Goal: Transaction & Acquisition: Purchase product/service

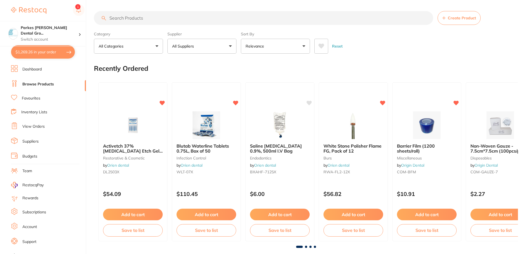
click at [48, 52] on button "$1,269.26 in your order" at bounding box center [43, 51] width 64 height 13
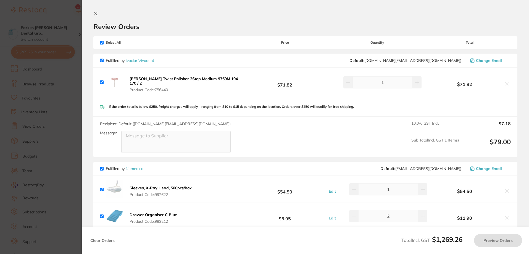
checkbox input "true"
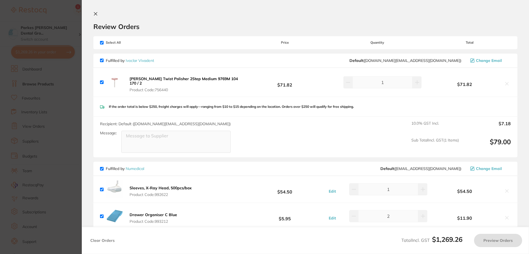
checkbox input "true"
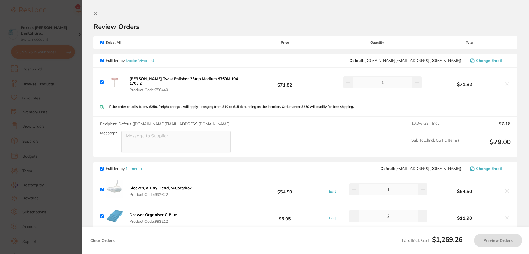
checkbox input "true"
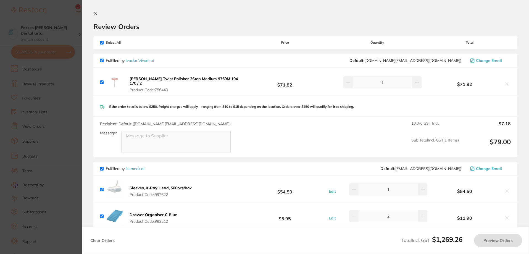
checkbox input "true"
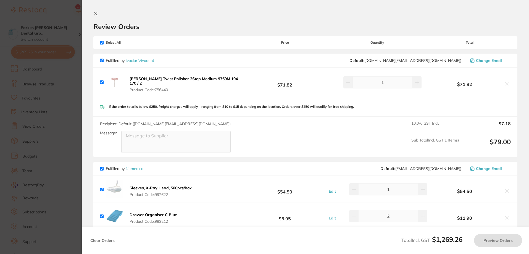
checkbox input "true"
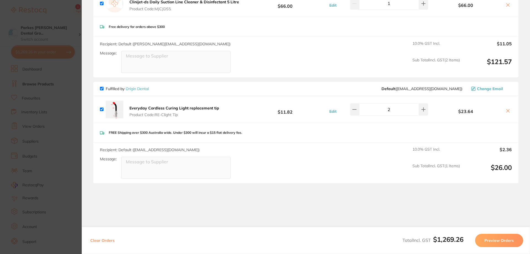
scroll to position [855, 0]
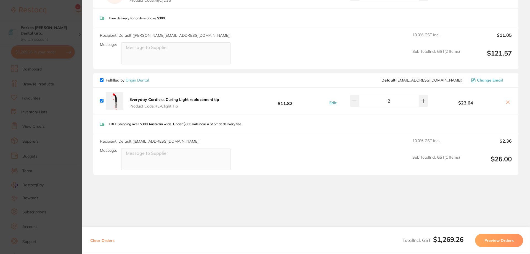
click at [65, 128] on section "Update RRP Set your pre negotiated price for this item. Item Agreed RRP (excl. …" at bounding box center [265, 127] width 530 height 254
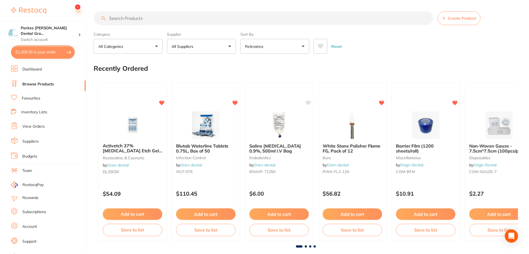
scroll to position [1, 0]
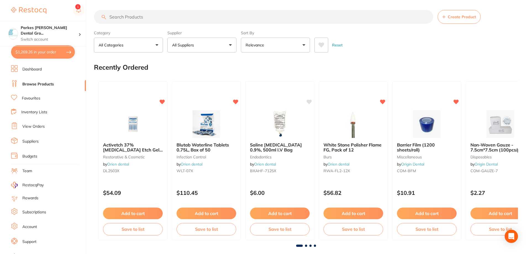
click at [166, 20] on input "search" at bounding box center [263, 17] width 339 height 14
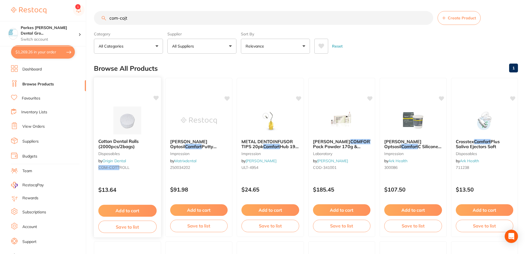
type input "com-cojt"
click at [129, 211] on button "Add to cart" at bounding box center [127, 211] width 58 height 12
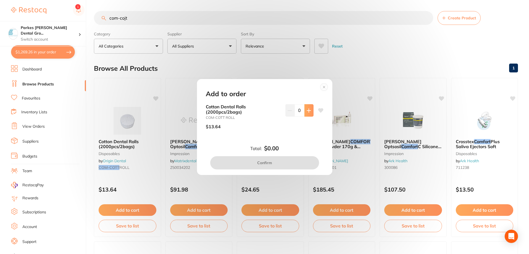
click at [309, 109] on icon at bounding box center [309, 110] width 4 height 4
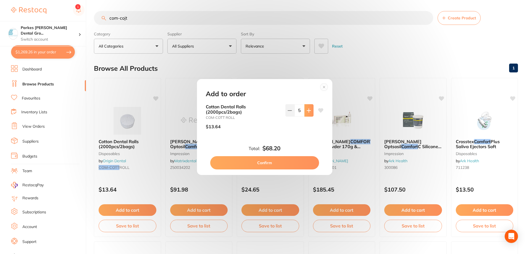
click at [309, 109] on icon at bounding box center [309, 110] width 4 height 4
type input "8"
click at [292, 164] on button "Confirm" at bounding box center [264, 162] width 109 height 13
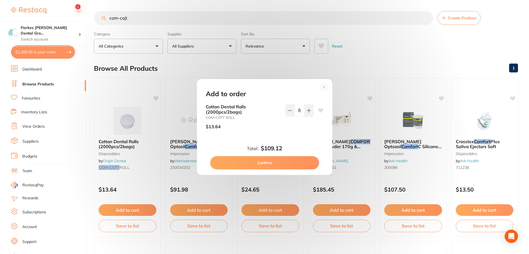
checkbox input "false"
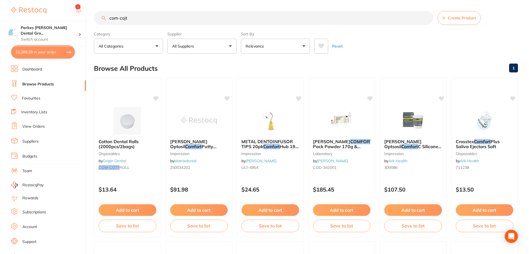
scroll to position [0, 0]
drag, startPoint x: 155, startPoint y: 17, endPoint x: 87, endPoint y: 24, distance: 68.0
click at [87, 24] on div "$1,389.29 Parkes [PERSON_NAME] Dental Gro... Switch account Parkes [PERSON_NAME…" at bounding box center [264, 127] width 529 height 254
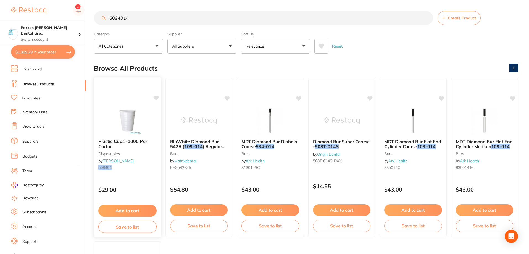
type input "5094014"
click at [140, 207] on button "Add to cart" at bounding box center [127, 211] width 58 height 12
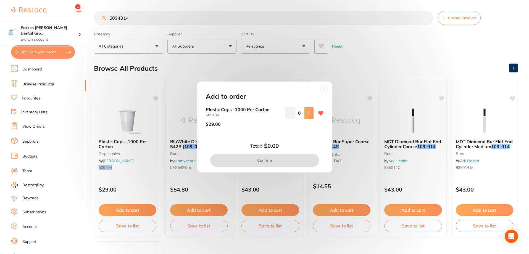
click at [308, 113] on icon at bounding box center [309, 113] width 4 height 4
type input "1"
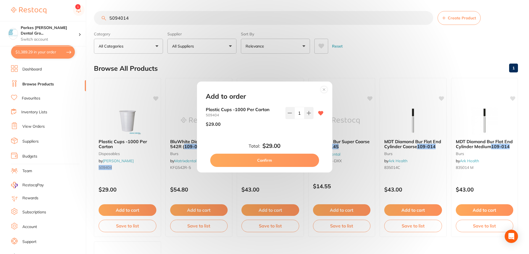
click at [293, 160] on button "Confirm" at bounding box center [264, 160] width 109 height 13
checkbox input "false"
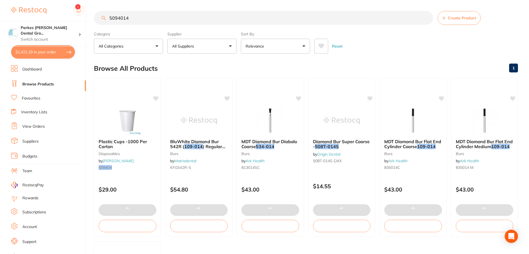
scroll to position [0, 0]
drag, startPoint x: 144, startPoint y: 18, endPoint x: 88, endPoint y: 21, distance: 55.6
click at [89, 21] on div "$1,421.19 Parkes [PERSON_NAME] Dental Gro... Switch account Parkes [PERSON_NAME…" at bounding box center [264, 127] width 529 height 254
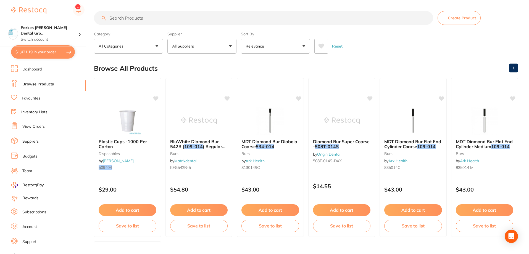
scroll to position [0, 0]
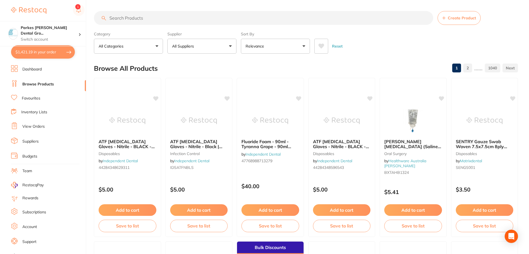
click at [114, 22] on input "search" at bounding box center [263, 18] width 339 height 14
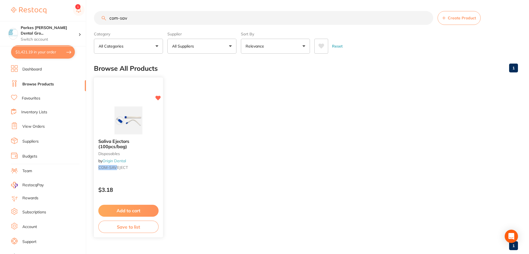
type input "com-sav"
click at [142, 210] on button "Add to cart" at bounding box center [128, 211] width 60 height 12
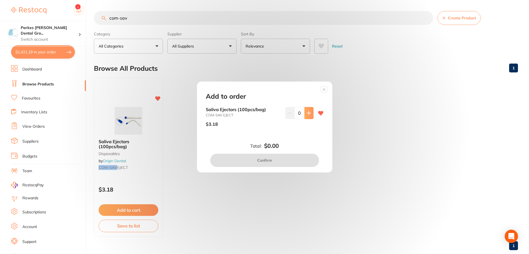
click at [305, 117] on button at bounding box center [308, 113] width 9 height 12
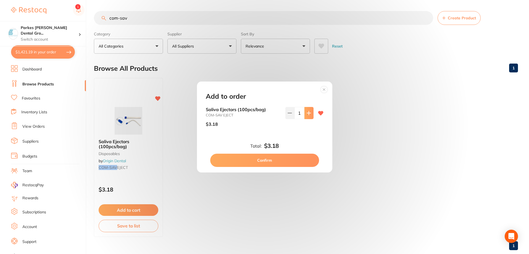
click at [305, 117] on button at bounding box center [308, 113] width 9 height 12
type input "3"
click at [278, 163] on button "Confirm" at bounding box center [264, 160] width 109 height 13
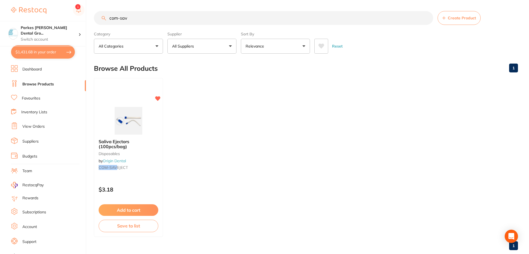
drag, startPoint x: 140, startPoint y: 15, endPoint x: 57, endPoint y: 20, distance: 83.3
click at [56, 20] on div "$1,431.68 Parkes [PERSON_NAME] Dental Gro... Switch account Parkes [PERSON_NAME…" at bounding box center [264, 127] width 529 height 254
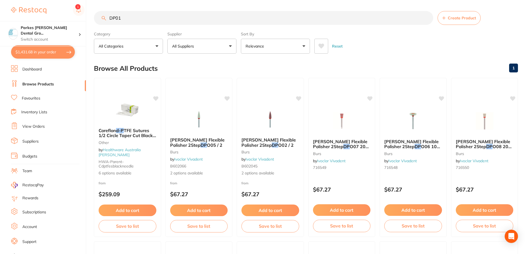
type input "DP017"
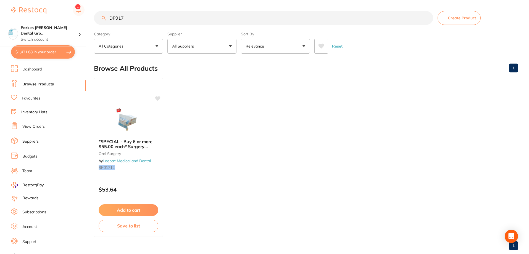
scroll to position [0, 0]
drag, startPoint x: 135, startPoint y: 20, endPoint x: 101, endPoint y: 22, distance: 34.3
click at [101, 22] on input "DP017" at bounding box center [263, 18] width 339 height 14
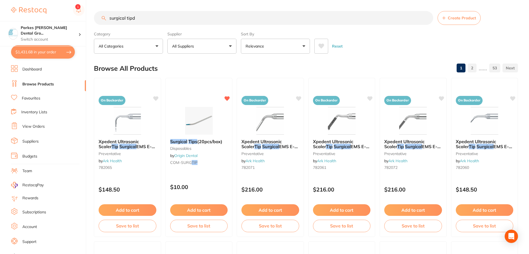
click at [164, 15] on input "surgical tipd" at bounding box center [263, 18] width 339 height 14
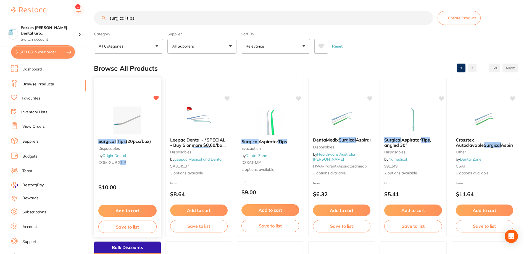
type input "surgical tips"
click at [145, 209] on button "Add to cart" at bounding box center [127, 211] width 58 height 12
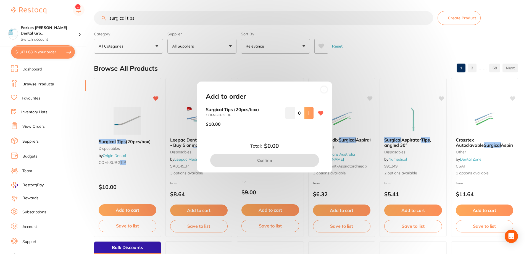
click at [308, 110] on button at bounding box center [308, 113] width 9 height 12
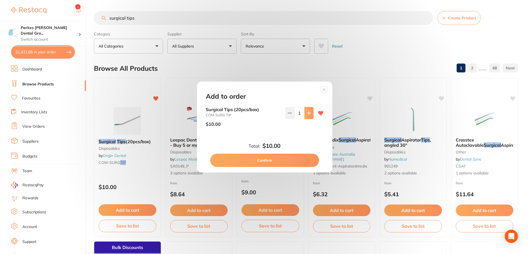
click at [308, 110] on button at bounding box center [308, 113] width 9 height 12
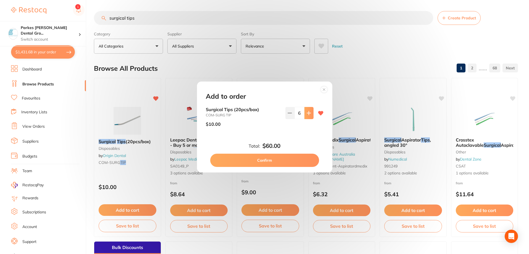
click at [308, 110] on button at bounding box center [308, 113] width 9 height 12
type input "8"
click at [280, 161] on button "Confirm" at bounding box center [264, 160] width 109 height 13
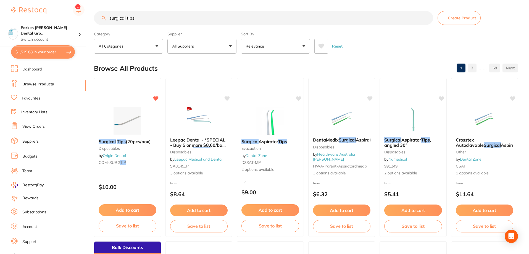
drag, startPoint x: 174, startPoint y: 22, endPoint x: 75, endPoint y: 42, distance: 101.1
click at [75, 42] on div "$1,519.68 Parkes [PERSON_NAME] Dental Gro... Switch account Parkes [PERSON_NAME…" at bounding box center [264, 127] width 529 height 254
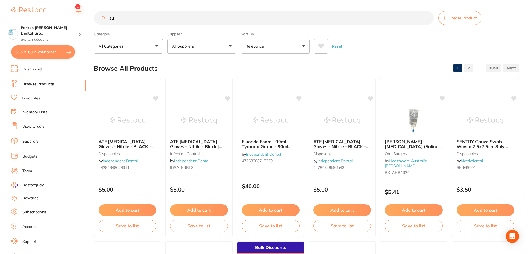
type input "s"
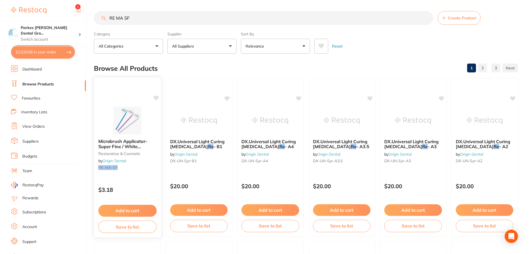
type input "RE MA SF"
click at [137, 146] on span "Microbrush Applicator- Super Fine / White (100pcs/barrel)" at bounding box center [122, 146] width 49 height 16
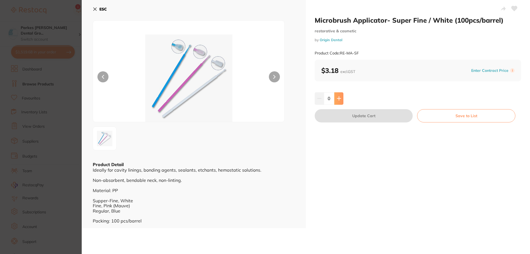
click at [340, 98] on icon at bounding box center [339, 98] width 4 height 4
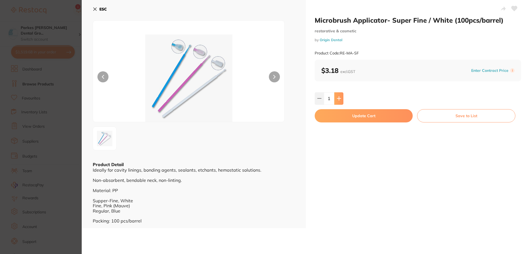
click at [340, 98] on icon at bounding box center [339, 98] width 4 height 4
type input "2"
click at [384, 114] on button "Update Cart" at bounding box center [364, 115] width 98 height 13
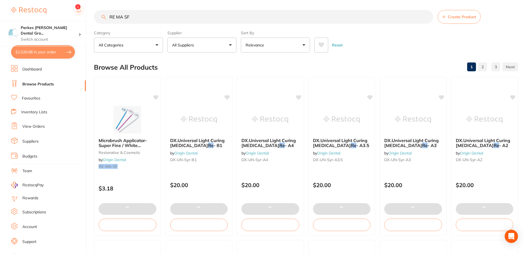
drag, startPoint x: 154, startPoint y: 20, endPoint x: 69, endPoint y: 19, distance: 85.1
click at [69, 19] on div "$1,526.68 Parkes [PERSON_NAME] Dental Gro... Switch account Parkes [PERSON_NAME…" at bounding box center [264, 126] width 529 height 254
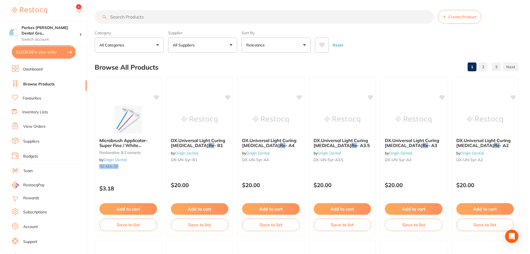
scroll to position [0, 0]
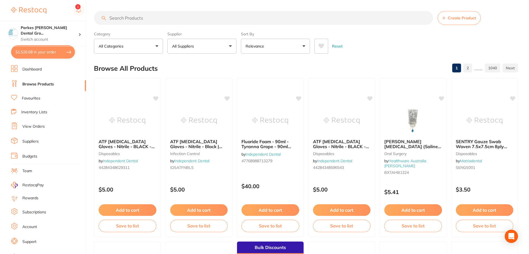
click at [156, 14] on input "search" at bounding box center [263, 18] width 339 height 14
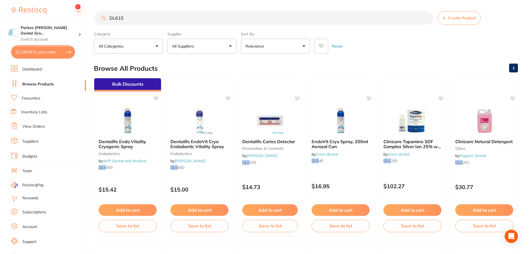
type input "DL6100"
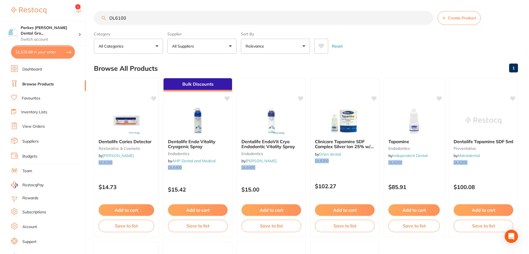
drag, startPoint x: 148, startPoint y: 18, endPoint x: 62, endPoint y: 19, distance: 85.9
click at [62, 19] on div "$1,526.68 Parkes [PERSON_NAME] Dental Gro... Switch account Parkes [PERSON_NAME…" at bounding box center [264, 127] width 529 height 254
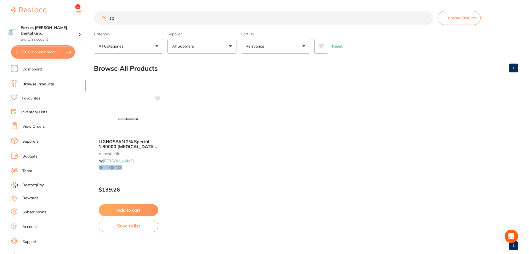
type input "s"
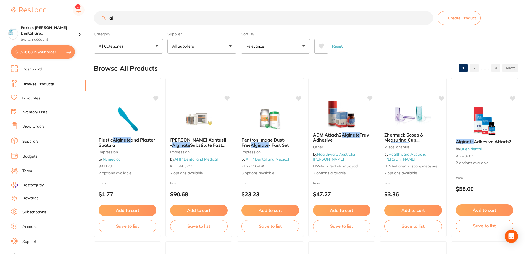
type input "a"
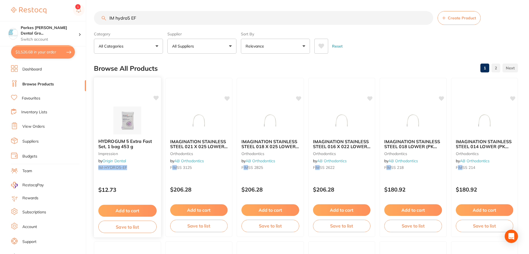
type input "IM hydro5 EF"
click at [147, 208] on button "Add to cart" at bounding box center [127, 211] width 58 height 12
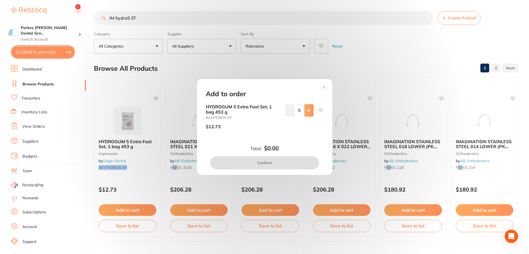
click at [305, 112] on button at bounding box center [308, 110] width 9 height 12
type input "2"
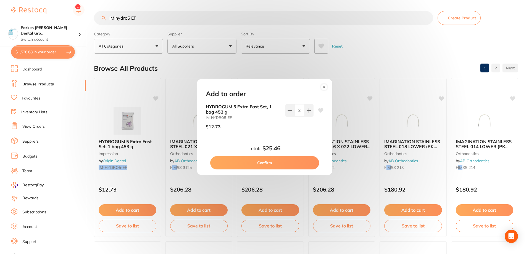
click at [292, 158] on button "Confirm" at bounding box center [264, 162] width 109 height 13
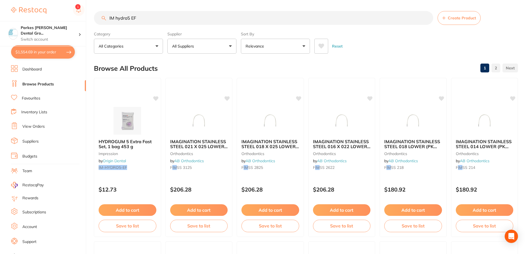
drag, startPoint x: 166, startPoint y: 17, endPoint x: 57, endPoint y: 18, distance: 109.1
click at [58, 18] on div "$1,554.69 Parkes [PERSON_NAME] Dental Gro... Switch account Parkes [PERSON_NAME…" at bounding box center [264, 127] width 529 height 254
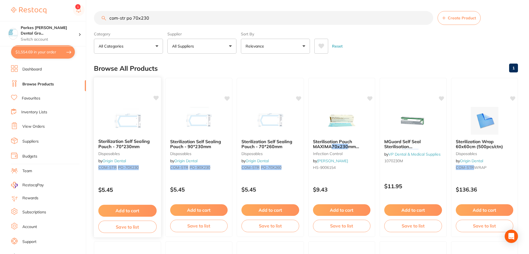
type input "com-str po 70x230"
click at [146, 148] on b "Sterilization Self Sealing Pouch - 70*230mm" at bounding box center [127, 144] width 58 height 10
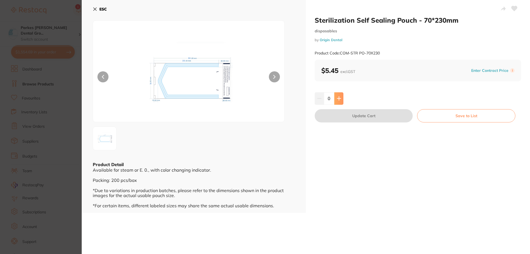
click at [337, 98] on icon at bounding box center [339, 98] width 4 height 4
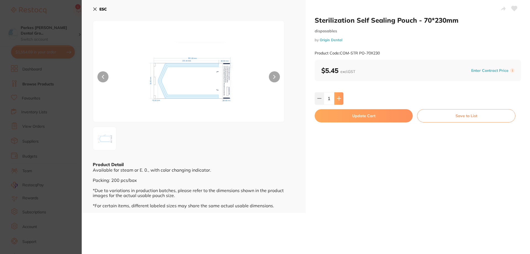
click at [337, 98] on icon at bounding box center [339, 98] width 4 height 4
type input "4"
click at [367, 120] on button "Update Cart" at bounding box center [364, 115] width 98 height 13
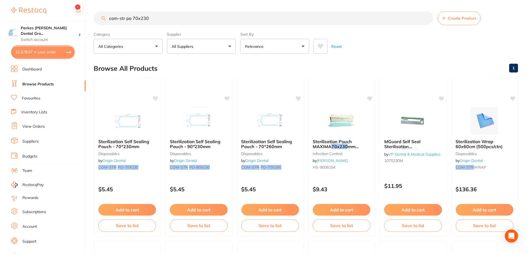
scroll to position [1, 0]
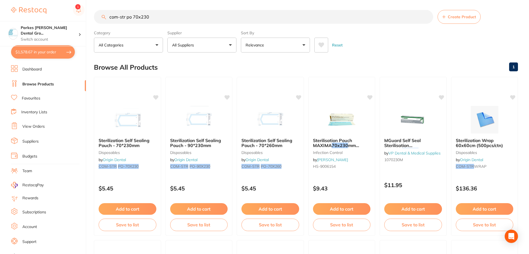
drag, startPoint x: 149, startPoint y: 16, endPoint x: 132, endPoint y: 15, distance: 17.1
click at [132, 15] on input "com-str po 70x230" at bounding box center [263, 17] width 339 height 14
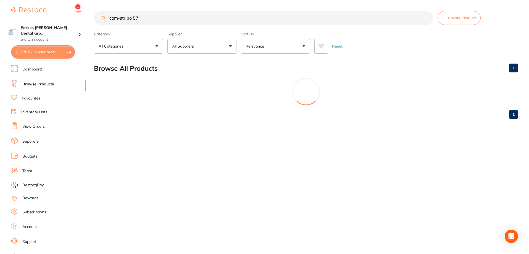
scroll to position [0, 0]
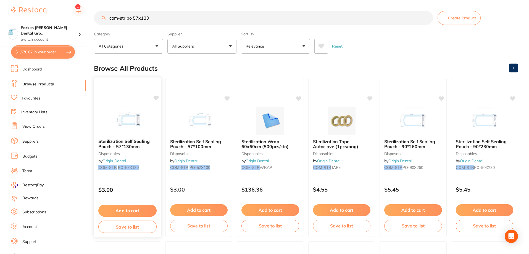
type input "com-str po 57x130"
click at [138, 211] on button "Add to cart" at bounding box center [127, 211] width 58 height 12
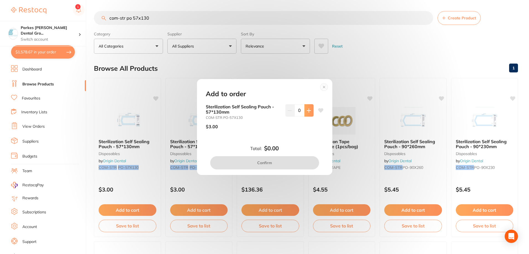
click at [307, 112] on icon at bounding box center [309, 110] width 4 height 4
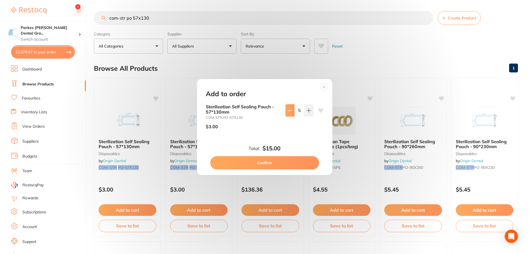
click at [289, 109] on icon at bounding box center [290, 110] width 4 height 4
type input "4"
click at [292, 159] on button "Confirm" at bounding box center [264, 162] width 109 height 13
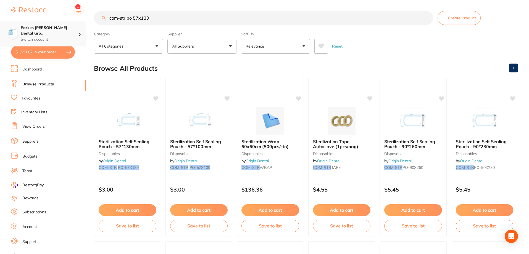
scroll to position [0, 0]
drag, startPoint x: 161, startPoint y: 21, endPoint x: 48, endPoint y: 23, distance: 113.3
click at [48, 23] on div "$1,591.87 Parkes [PERSON_NAME] Dental Gro... Switch account Parkes [PERSON_NAME…" at bounding box center [264, 127] width 529 height 254
type input "gloves"
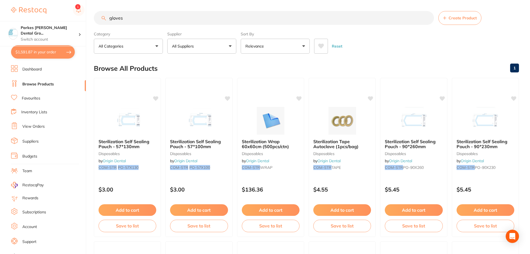
click at [199, 44] on button "All Suppliers" at bounding box center [201, 46] width 69 height 15
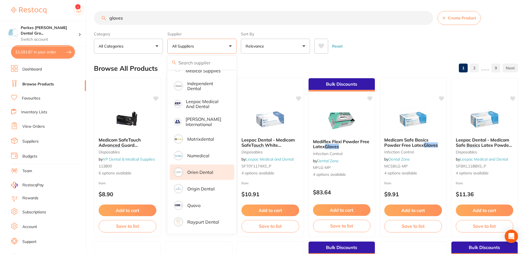
scroll to position [193, 0]
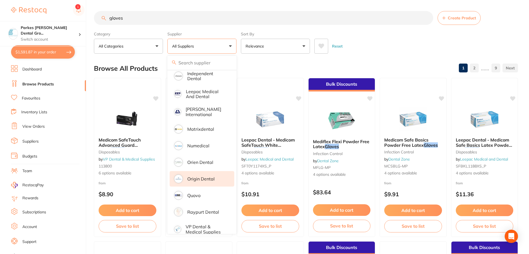
click at [214, 180] on li "Origin Dental" at bounding box center [202, 178] width 65 height 15
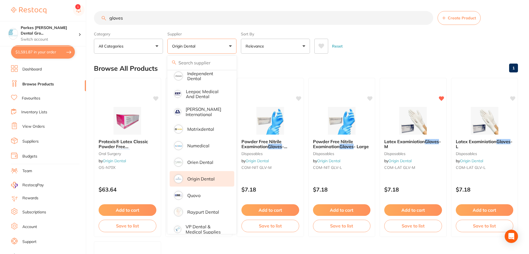
click at [356, 57] on main "gloves Create Product Category All Categories All Categories disposables [MEDIC…" at bounding box center [311, 214] width 435 height 429
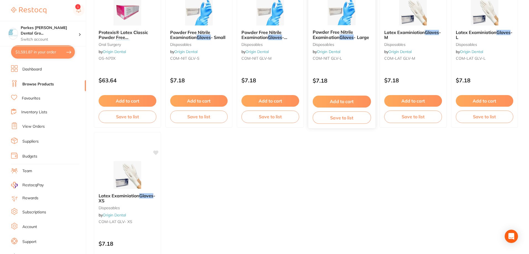
scroll to position [111, 0]
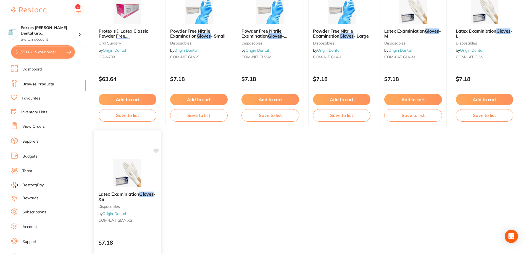
click at [122, 189] on div "Latex Examiniation Gloves - XS disposables by Origin Dental COM-LAT GLV- XS" at bounding box center [127, 208] width 67 height 42
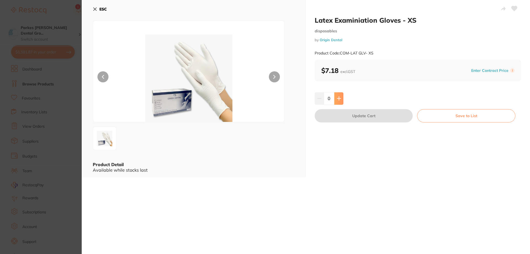
click at [342, 96] on button at bounding box center [339, 98] width 9 height 12
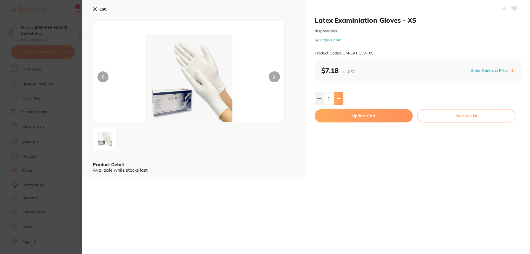
click at [342, 96] on button at bounding box center [339, 98] width 9 height 12
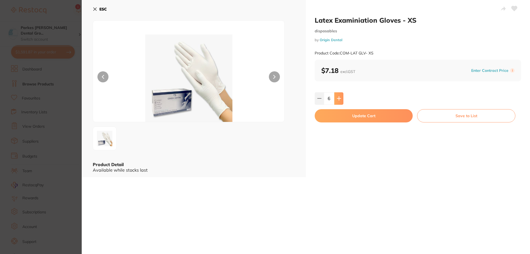
click at [342, 96] on button at bounding box center [339, 98] width 9 height 12
click at [320, 98] on icon at bounding box center [320, 98] width 4 height 0
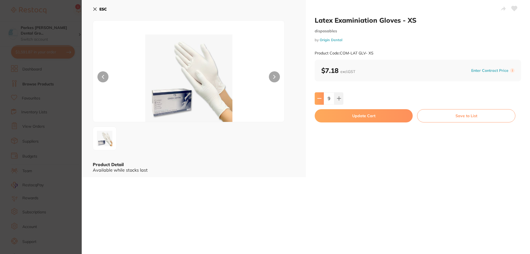
click at [320, 98] on icon at bounding box center [320, 98] width 4 height 0
click at [341, 99] on button at bounding box center [339, 98] width 9 height 12
click at [321, 94] on button at bounding box center [319, 98] width 9 height 12
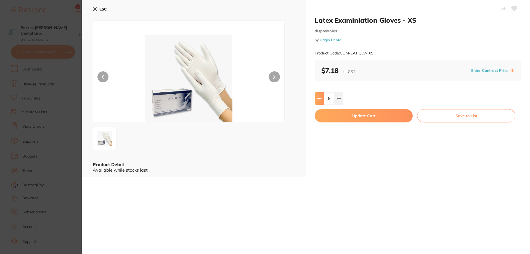
click at [321, 94] on button at bounding box center [319, 98] width 9 height 12
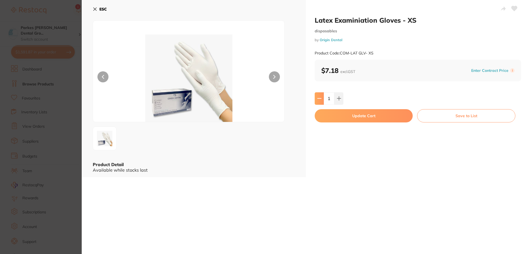
click at [321, 94] on button at bounding box center [319, 98] width 9 height 12
type input "0"
click at [59, 117] on section "Latex Examiniation Gloves - XS disposables by Origin Dental Product Code: COM-L…" at bounding box center [265, 127] width 530 height 254
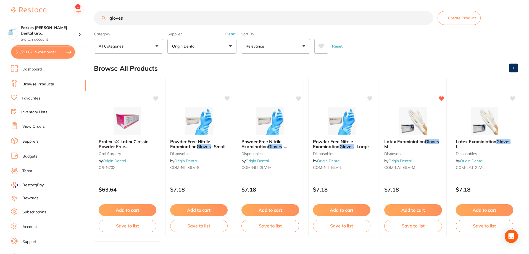
click at [231, 33] on button "Clear" at bounding box center [230, 33] width 14 height 5
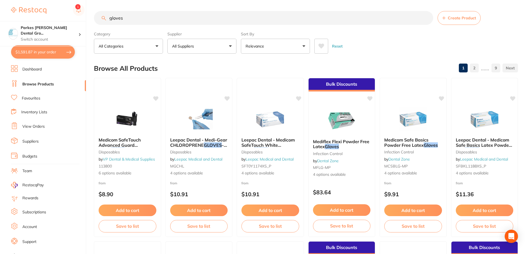
click at [149, 19] on input "gloves" at bounding box center [263, 18] width 339 height 14
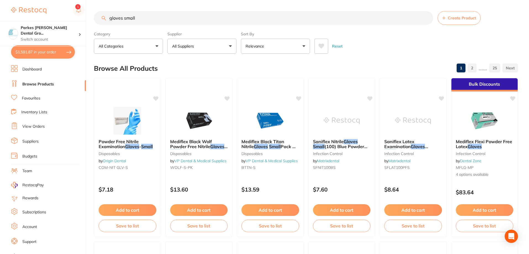
click at [214, 39] on button "All Suppliers" at bounding box center [201, 46] width 69 height 15
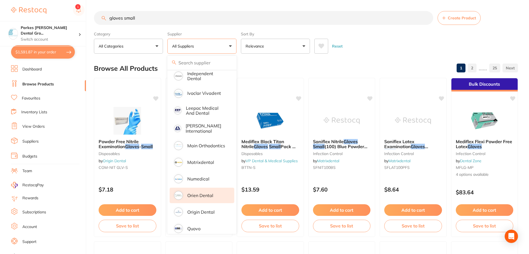
click at [210, 193] on p "Orien dental" at bounding box center [200, 195] width 26 height 5
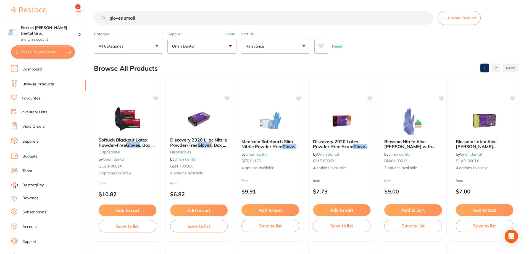
drag, startPoint x: 164, startPoint y: 18, endPoint x: 76, endPoint y: 19, distance: 87.6
click at [76, 19] on div "$1,591.87 Parkes [PERSON_NAME] Dental Gro... Switch account Parkes [PERSON_NAME…" at bounding box center [264, 127] width 529 height 254
click at [232, 35] on button "Clear" at bounding box center [230, 33] width 14 height 5
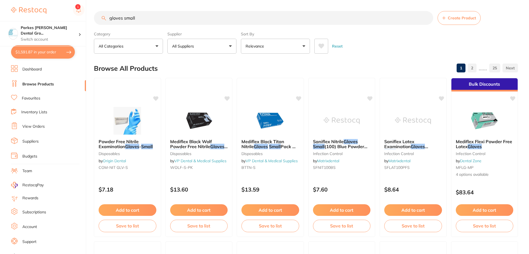
click at [211, 16] on input "gloves small" at bounding box center [263, 18] width 339 height 14
type input "g"
type input "latex"
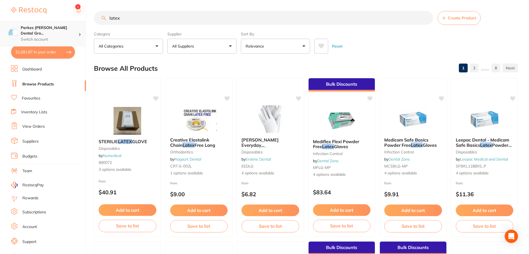
scroll to position [0, 0]
drag, startPoint x: 138, startPoint y: 17, endPoint x: 71, endPoint y: 26, distance: 67.4
click at [71, 26] on div "$1,591.87 Parkes [PERSON_NAME] Dental Gro... Switch account Parkes [PERSON_NAME…" at bounding box center [264, 127] width 529 height 254
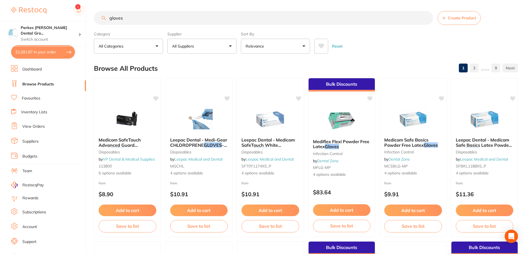
scroll to position [193, 0]
type input "gloves"
click at [191, 41] on button "All Suppliers" at bounding box center [201, 46] width 69 height 15
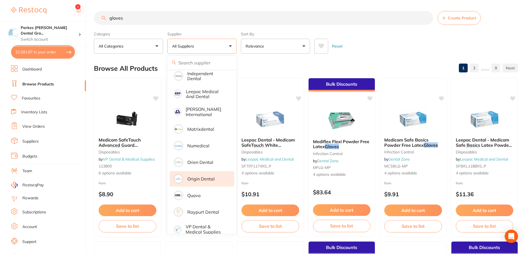
click at [213, 176] on p "Origin Dental" at bounding box center [200, 178] width 27 height 5
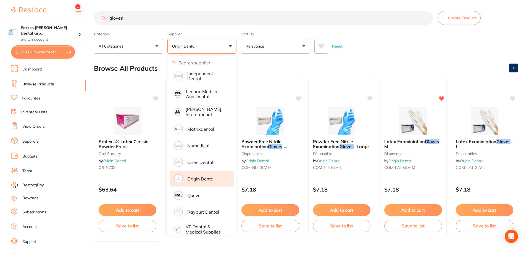
click at [367, 42] on div "Reset" at bounding box center [413, 43] width 199 height 19
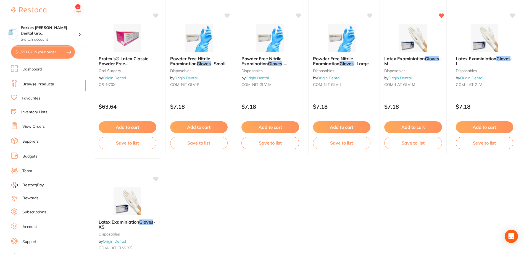
scroll to position [111, 0]
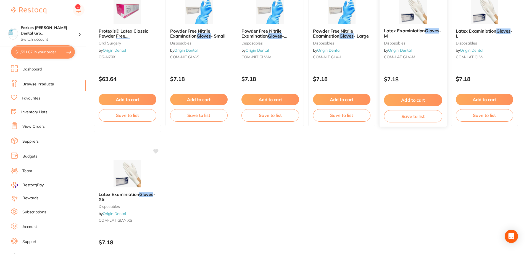
click at [414, 100] on button "Add to cart" at bounding box center [413, 100] width 58 height 12
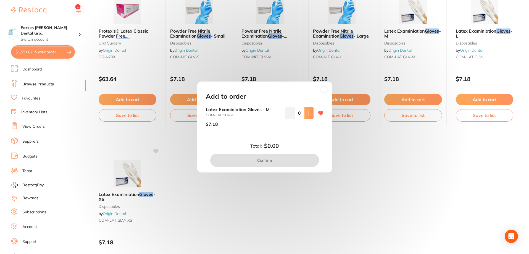
click at [307, 114] on icon at bounding box center [309, 113] width 4 height 4
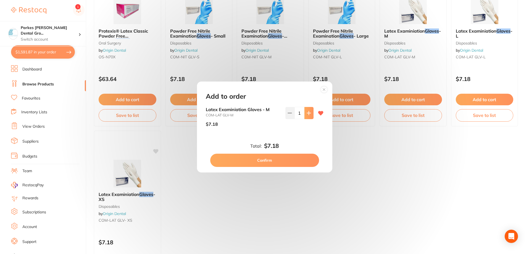
click at [307, 113] on icon at bounding box center [309, 113] width 4 height 4
type input "4"
click at [283, 162] on button "Confirm" at bounding box center [264, 160] width 109 height 13
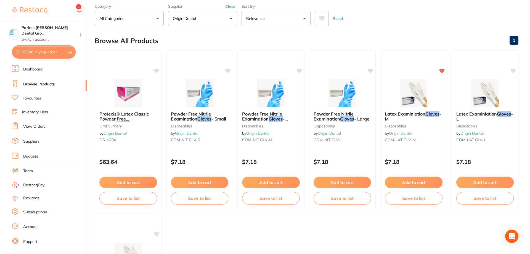
scroll to position [0, 0]
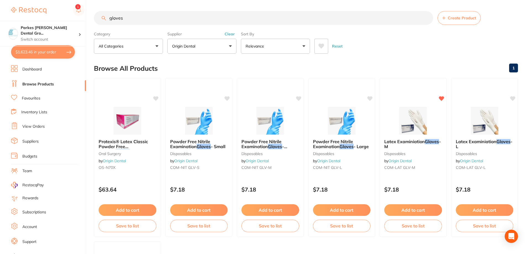
click at [33, 51] on button "$1,623.46 in your order" at bounding box center [43, 51] width 64 height 13
checkbox input "true"
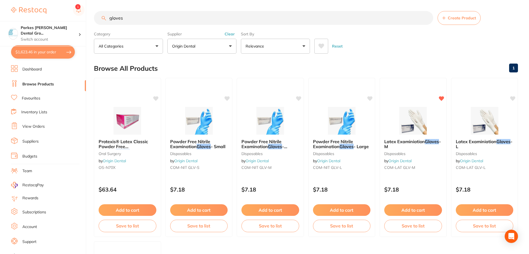
checkbox input "true"
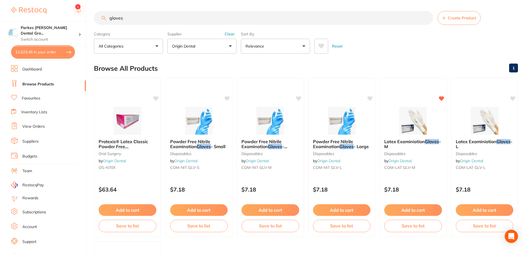
checkbox input "true"
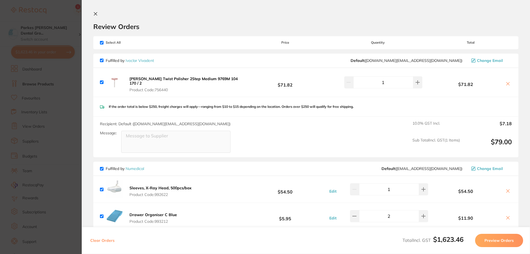
click at [65, 127] on section "Update RRP Set your pre negotiated price for this item. Item Agreed RRP (excl. …" at bounding box center [265, 127] width 530 height 254
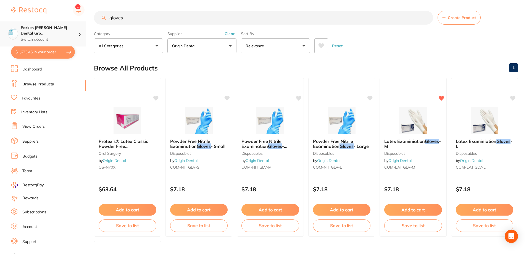
scroll to position [0, 0]
drag, startPoint x: 145, startPoint y: 16, endPoint x: 78, endPoint y: 23, distance: 66.4
click at [78, 23] on div "$1,623.46 Parkes [PERSON_NAME] Dental Gro... Switch account Parkes [PERSON_NAME…" at bounding box center [264, 127] width 529 height 254
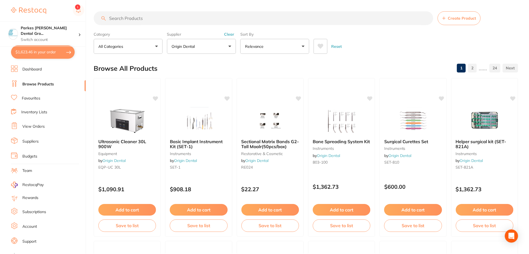
scroll to position [345, 0]
click at [228, 33] on button "Clear" at bounding box center [230, 33] width 14 height 5
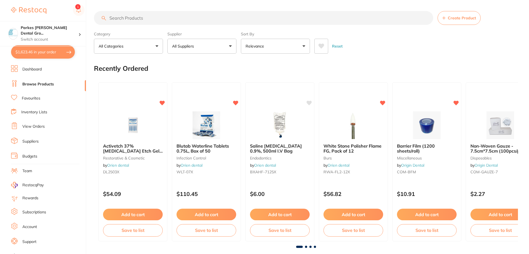
click at [230, 18] on input "search" at bounding box center [263, 18] width 339 height 14
type input "s"
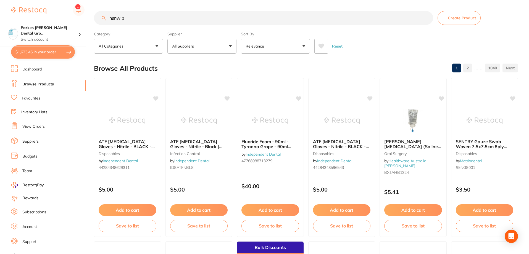
type input "hsnwipe"
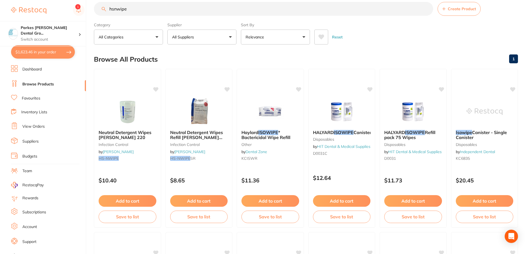
scroll to position [0, 0]
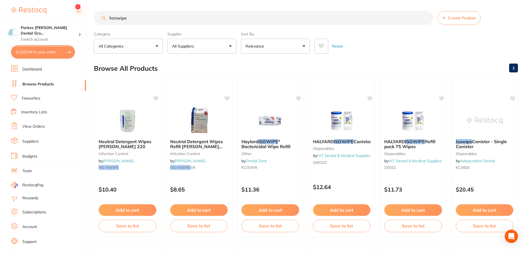
drag, startPoint x: 126, startPoint y: 7, endPoint x: 96, endPoint y: 4, distance: 29.7
click at [96, 4] on main "hsnwipe Create Product Category All Categories All Categories disposables infec…" at bounding box center [311, 214] width 435 height 429
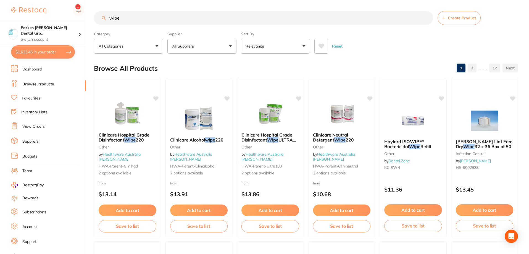
type input "wipe"
click at [226, 48] on button "All Suppliers" at bounding box center [201, 46] width 69 height 15
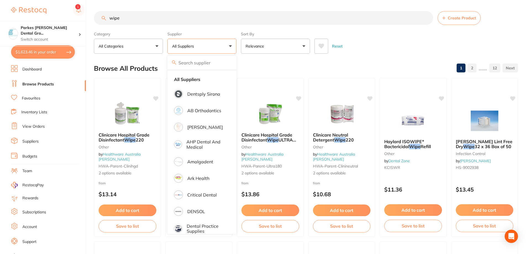
scroll to position [83, 0]
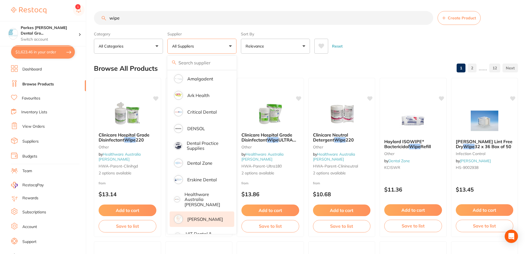
click at [216, 217] on p "[PERSON_NAME]" at bounding box center [205, 219] width 36 height 5
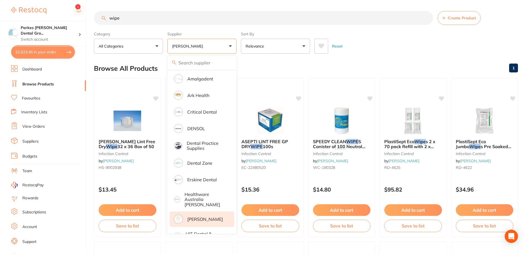
click at [382, 42] on div "Reset" at bounding box center [413, 43] width 199 height 19
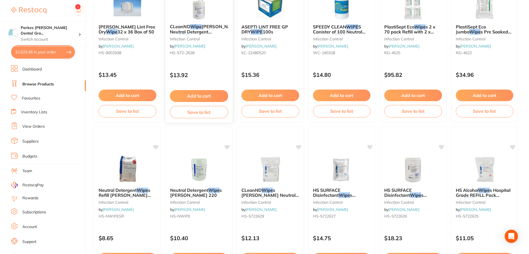
scroll to position [138, 0]
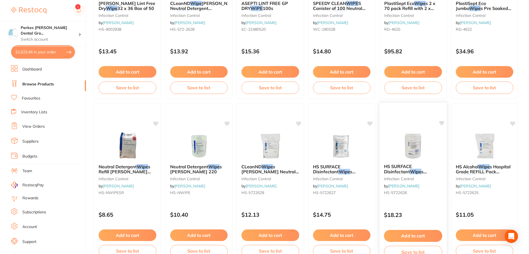
click at [417, 148] on img at bounding box center [413, 146] width 36 height 28
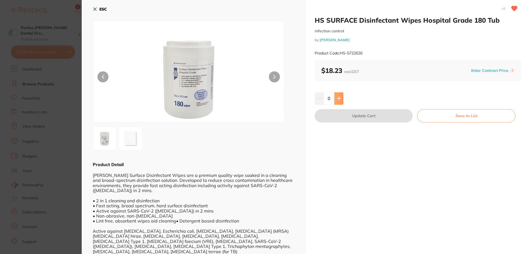
click at [340, 100] on icon at bounding box center [339, 98] width 4 height 4
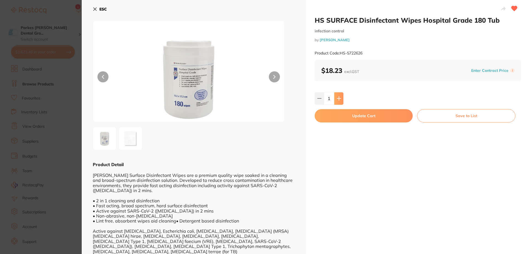
click at [340, 100] on icon at bounding box center [339, 98] width 4 height 4
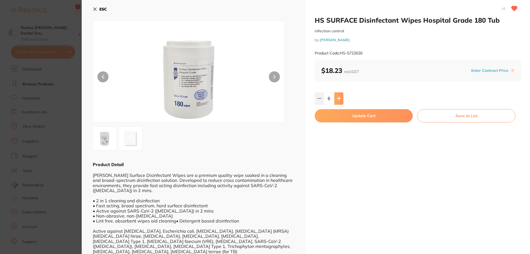
click at [340, 100] on icon at bounding box center [339, 98] width 4 height 4
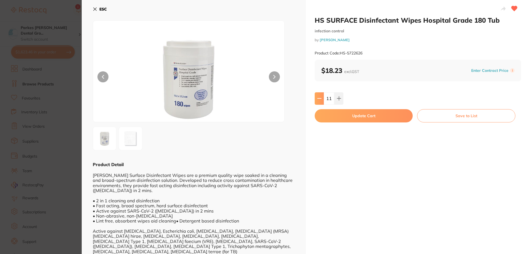
click at [321, 99] on button at bounding box center [319, 98] width 9 height 12
type input "10"
click at [382, 115] on button "Update Cart" at bounding box center [364, 115] width 98 height 13
checkbox input "false"
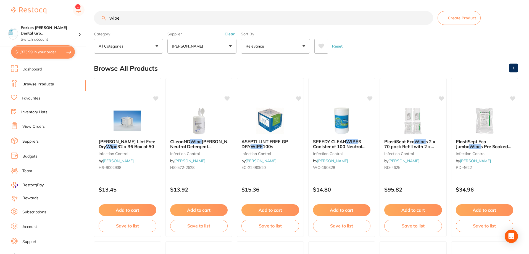
scroll to position [0, 0]
drag, startPoint x: 146, startPoint y: 19, endPoint x: 98, endPoint y: 25, distance: 47.7
click at [98, 25] on section "wipe Create Product Category All Categories All Categories articulating infecti…" at bounding box center [306, 32] width 424 height 43
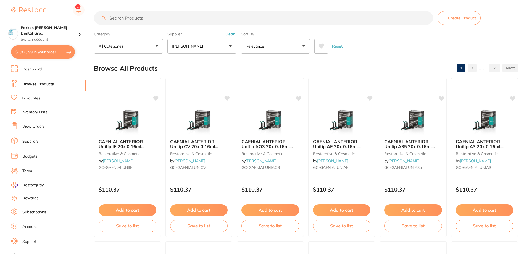
drag, startPoint x: 232, startPoint y: 35, endPoint x: 212, endPoint y: 35, distance: 19.9
click at [232, 35] on button "Clear" at bounding box center [230, 33] width 14 height 5
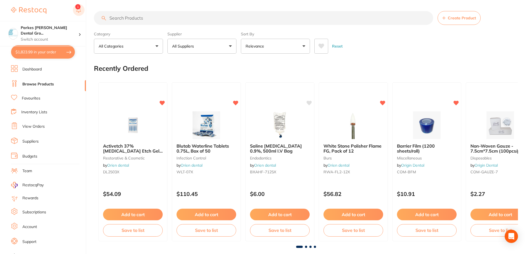
click at [81, 10] on rect at bounding box center [79, 10] width 12 height 12
click at [299, 65] on div "Recently Ordered" at bounding box center [306, 68] width 424 height 19
click at [46, 52] on button "$1,823.99 in your order" at bounding box center [43, 51] width 64 height 13
checkbox input "true"
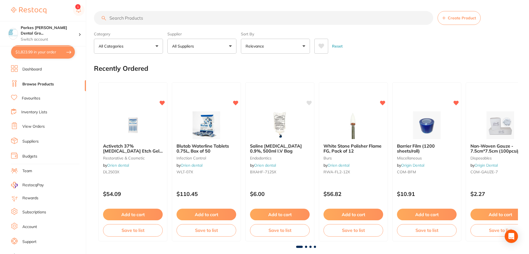
checkbox input "true"
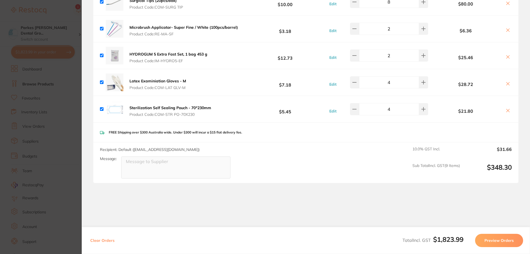
scroll to position [1123, 0]
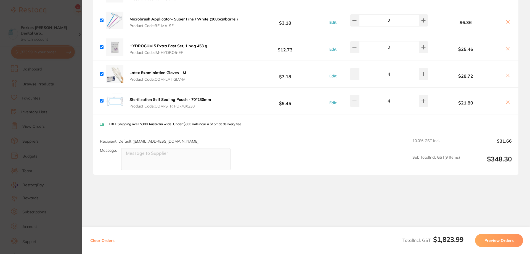
click at [76, 184] on section "Update RRP Set your pre negotiated price for this item. Item Agreed RRP (excl. …" at bounding box center [265, 127] width 530 height 254
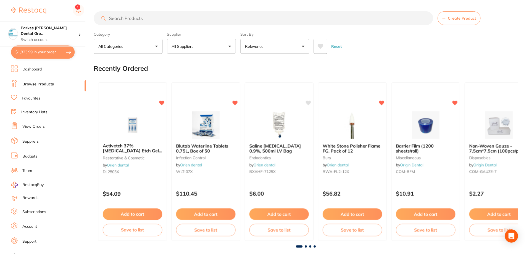
scroll to position [0, 0]
click at [148, 18] on input "search" at bounding box center [263, 18] width 339 height 14
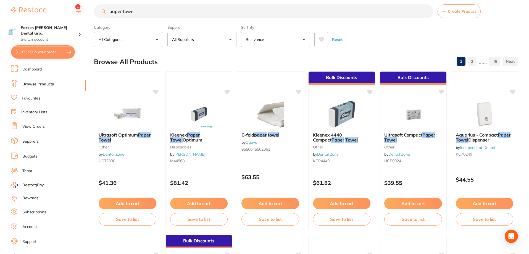
scroll to position [0, 0]
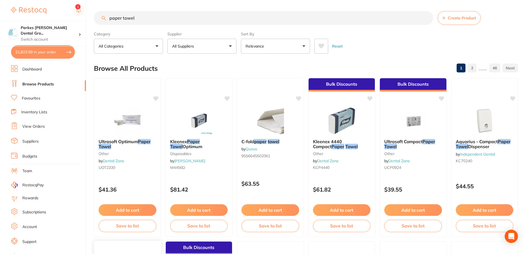
type input "paper towel"
drag, startPoint x: 162, startPoint y: 9, endPoint x: 96, endPoint y: 22, distance: 66.8
click at [96, 22] on input "paper towel" at bounding box center [263, 18] width 339 height 14
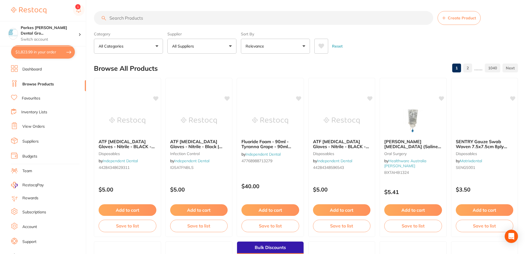
scroll to position [83, 0]
